Goal: Task Accomplishment & Management: Complete application form

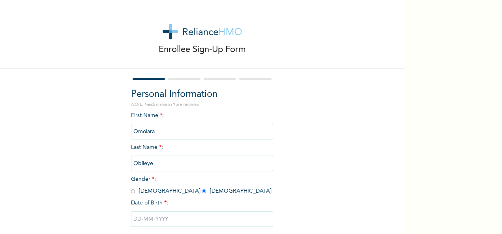
select select "8"
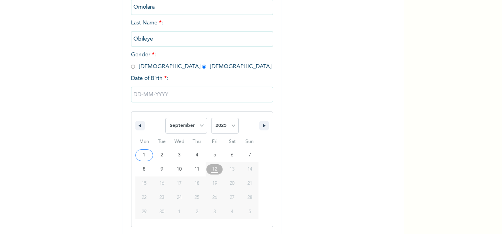
select select "1981"
click at [211, 119] on select "2025 2024 2023 2022 2021 2020 2019 2018 2017 2016 2015 2014 2013 2012 2011 2010…" at bounding box center [225, 126] width 28 height 16
type input "[DATE]"
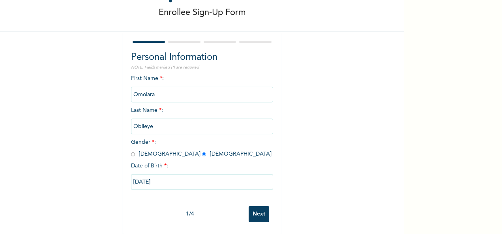
click at [256, 207] on input "Next" at bounding box center [258, 214] width 21 height 16
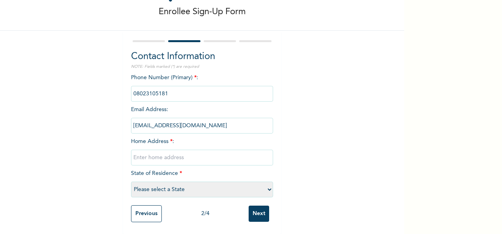
click at [193, 151] on input "text" at bounding box center [202, 158] width 142 height 16
type input "[STREET_ADDRESS][PERSON_NAME],"
click at [266, 184] on select "Please select a State [PERSON_NAME] (FCT) [PERSON_NAME] Ibom [GEOGRAPHIC_DATA] …" at bounding box center [202, 190] width 142 height 16
select select "15"
click at [131, 182] on select "Please select a State [PERSON_NAME] (FCT) [PERSON_NAME] Ibom [GEOGRAPHIC_DATA] …" at bounding box center [202, 190] width 142 height 16
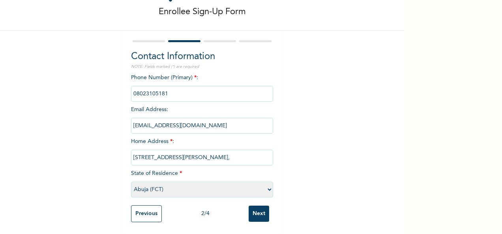
click at [252, 215] on input "Next" at bounding box center [258, 214] width 21 height 16
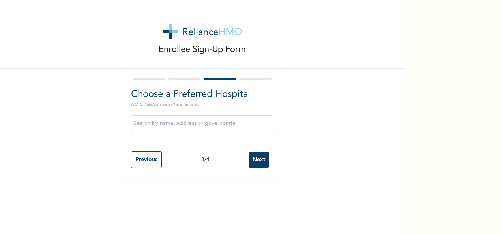
click at [252, 156] on input "Next" at bounding box center [258, 160] width 21 height 16
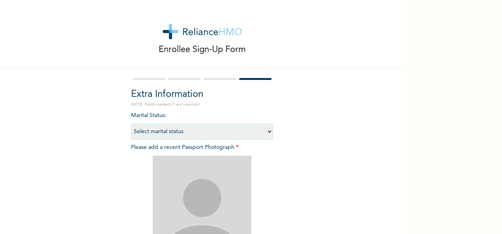
click at [266, 132] on select "Select marital status [DEMOGRAPHIC_DATA] Married [DEMOGRAPHIC_DATA] Widow/[DEMO…" at bounding box center [202, 132] width 142 height 16
select select "2"
click at [131, 124] on select "Select marital status [DEMOGRAPHIC_DATA] Married [DEMOGRAPHIC_DATA] Widow/[DEMO…" at bounding box center [202, 132] width 142 height 16
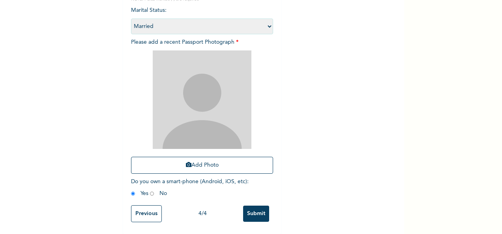
scroll to position [112, 0]
click at [252, 207] on input "Submit" at bounding box center [256, 214] width 26 height 16
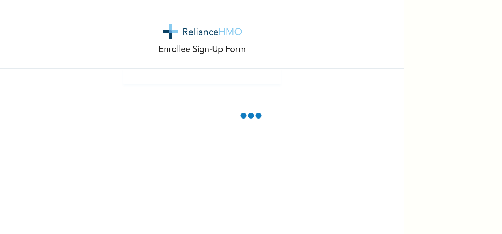
scroll to position [68, 0]
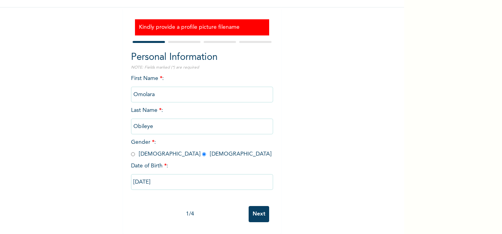
click at [255, 207] on input "Next" at bounding box center [258, 214] width 21 height 16
select select "15"
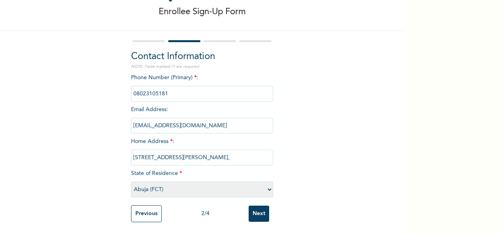
scroll to position [45, 0]
click at [255, 207] on input "Next" at bounding box center [258, 214] width 21 height 16
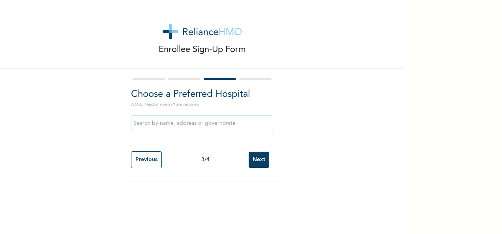
scroll to position [0, 0]
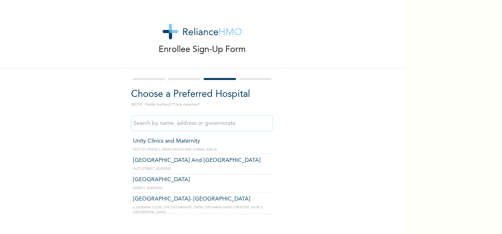
click at [239, 123] on input "text" at bounding box center [202, 124] width 142 height 16
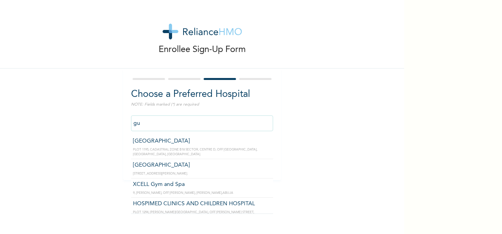
type input "g"
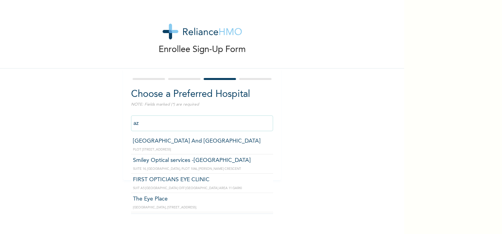
type input "a"
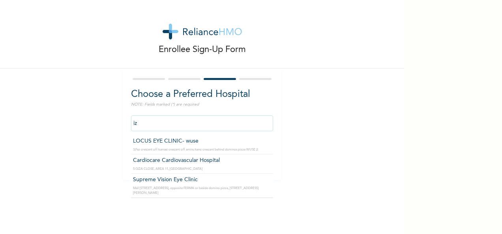
type input "i"
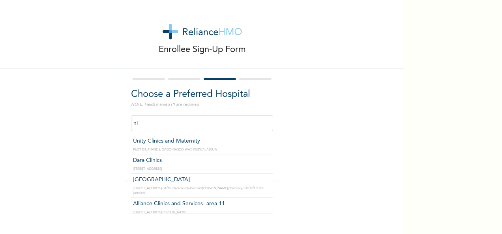
type input "n"
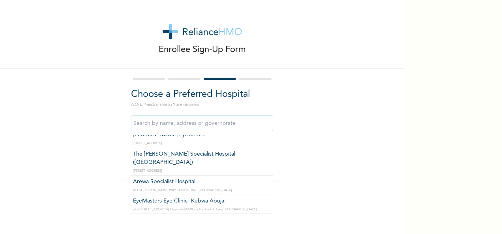
scroll to position [783, 0]
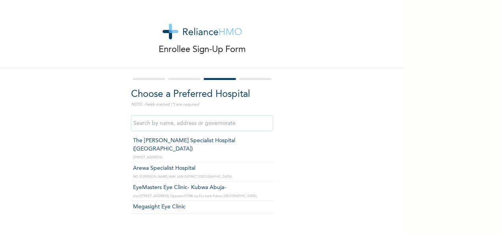
click at [215, 124] on input "text" at bounding box center [202, 124] width 142 height 16
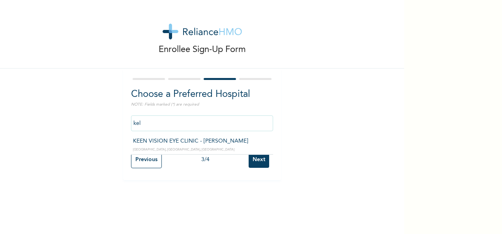
scroll to position [0, 0]
type input "kelin"
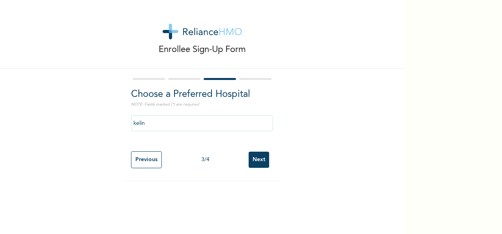
click at [258, 163] on input "Next" at bounding box center [258, 160] width 21 height 16
select select "2"
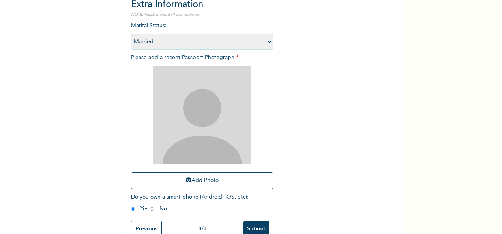
scroll to position [95, 0]
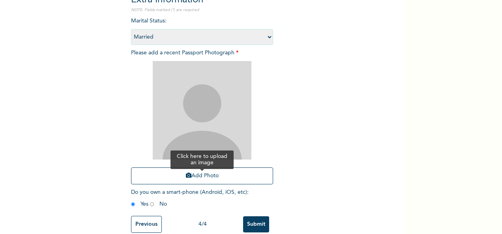
click at [243, 177] on button "Add Photo" at bounding box center [202, 176] width 142 height 17
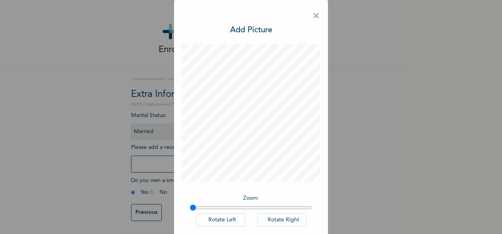
click at [254, 30] on h3 "Add Picture" at bounding box center [251, 30] width 42 height 12
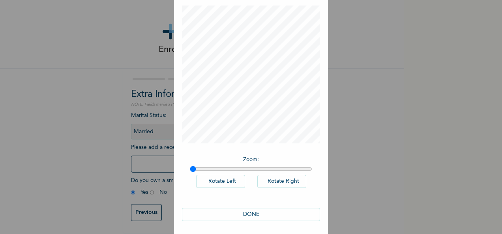
scroll to position [41, 0]
click at [247, 209] on button "DONE" at bounding box center [251, 212] width 138 height 13
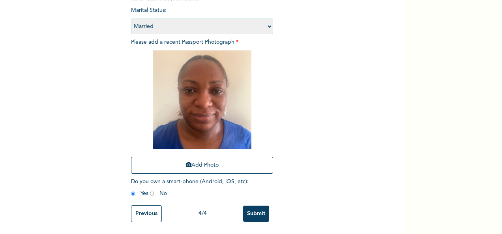
scroll to position [112, 0]
click at [260, 210] on input "Submit" at bounding box center [256, 214] width 26 height 16
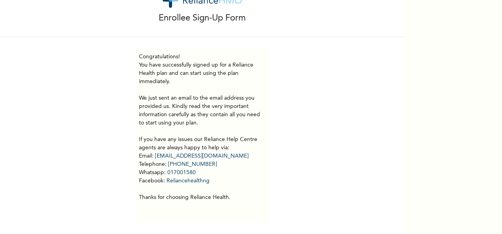
scroll to position [37, 0]
